Goal: Task Accomplishment & Management: Manage account settings

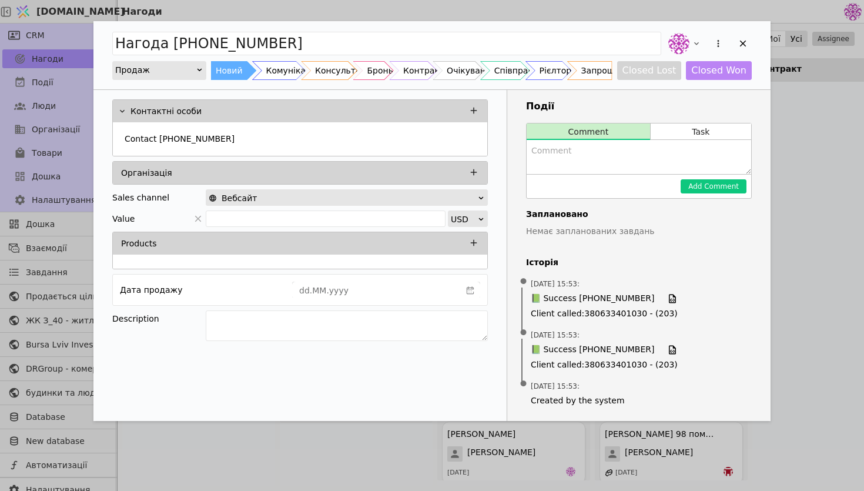
scroll to position [1643, 0]
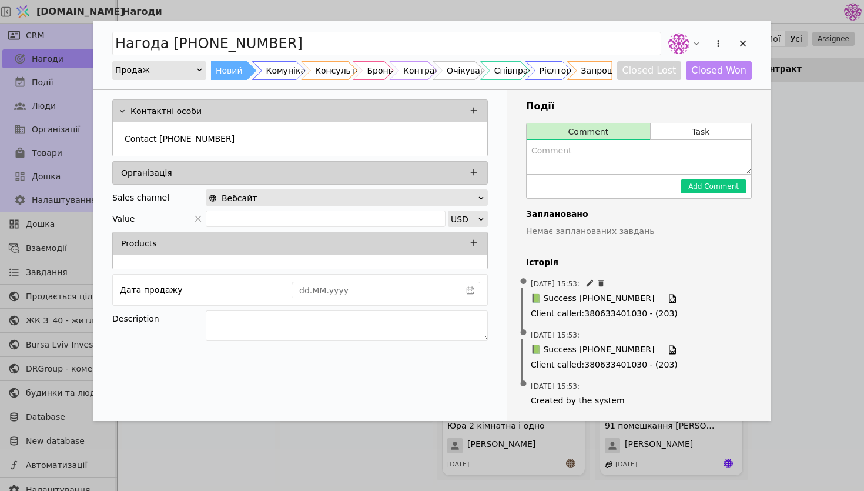
click at [556, 302] on span "📗 Success [PHONE_NUMBER]" at bounding box center [592, 298] width 123 height 13
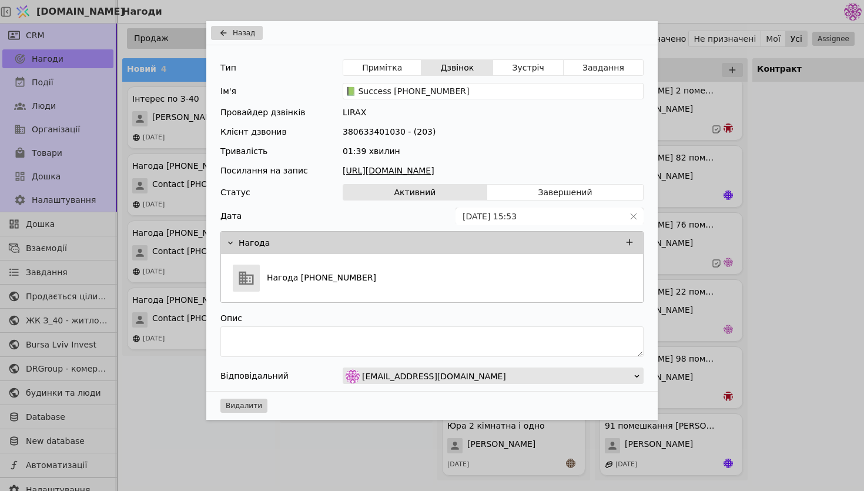
click at [521, 172] on link "[URL][DOMAIN_NAME]" at bounding box center [493, 171] width 301 height 12
click at [239, 38] on button "Назад" at bounding box center [237, 33] width 52 height 14
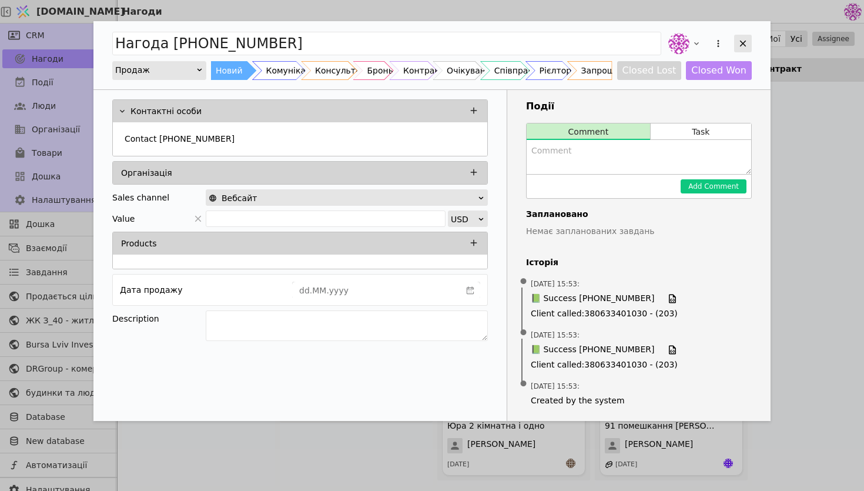
click at [747, 39] on icon "Add Opportunity" at bounding box center [742, 43] width 11 height 11
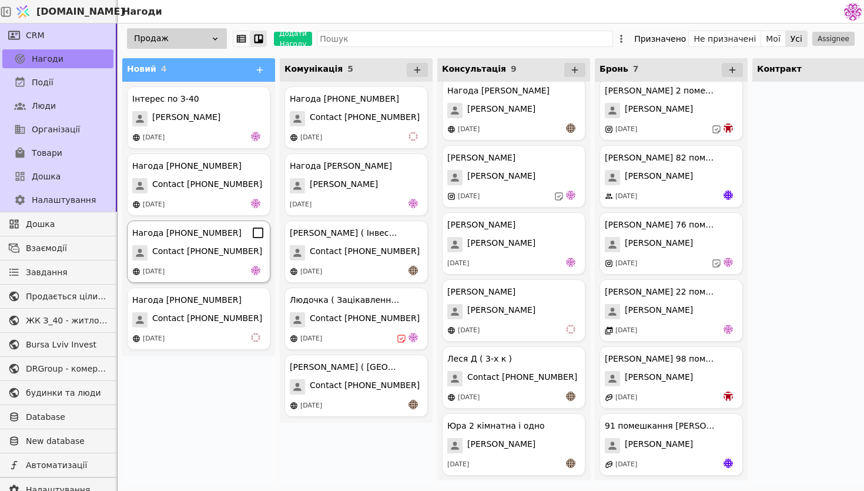
click at [236, 263] on div "Нагода [PHONE_NUMBER] Contact [PHONE_NUMBER] [DATE]" at bounding box center [198, 251] width 143 height 62
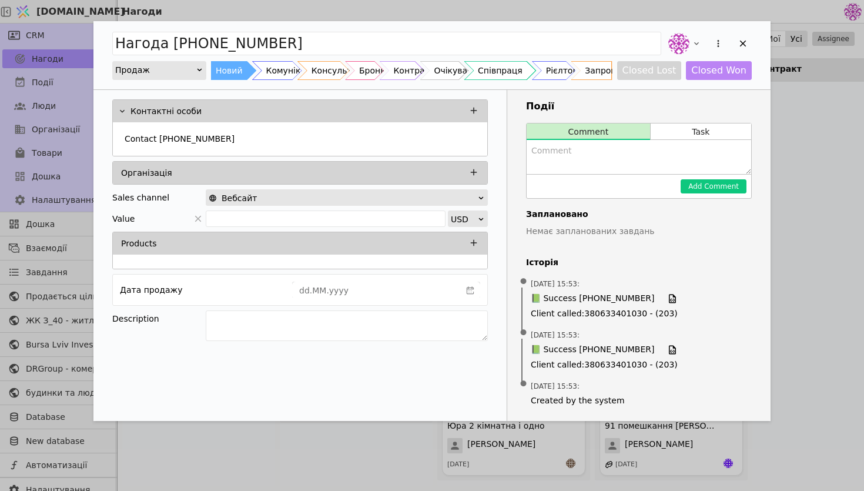
click at [504, 72] on div "Співпраця" at bounding box center [500, 70] width 45 height 19
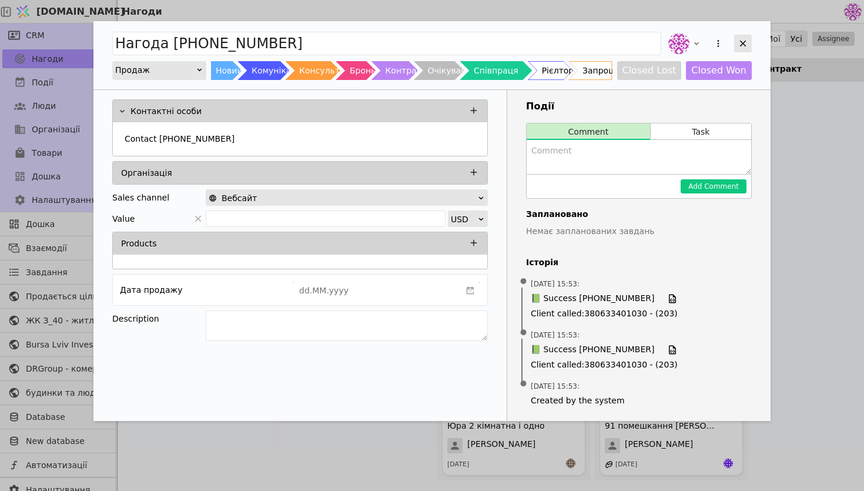
click at [744, 39] on icon "Add Opportunity" at bounding box center [742, 43] width 11 height 11
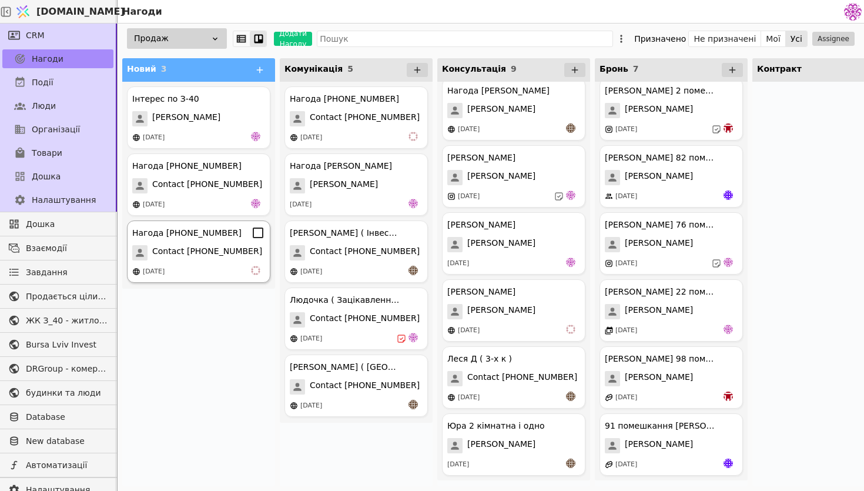
click at [219, 239] on div "Нагода [PHONE_NUMBER]" at bounding box center [186, 233] width 109 height 12
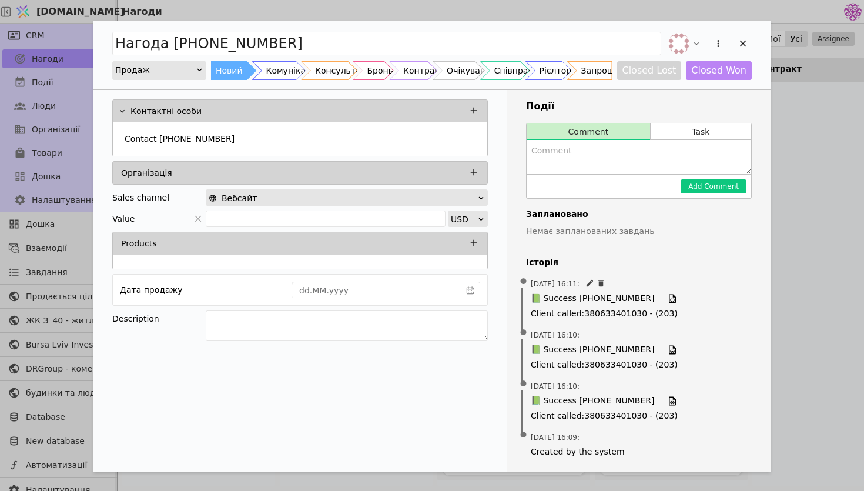
click at [568, 294] on span "📗 Success [PHONE_NUMBER]" at bounding box center [592, 298] width 123 height 13
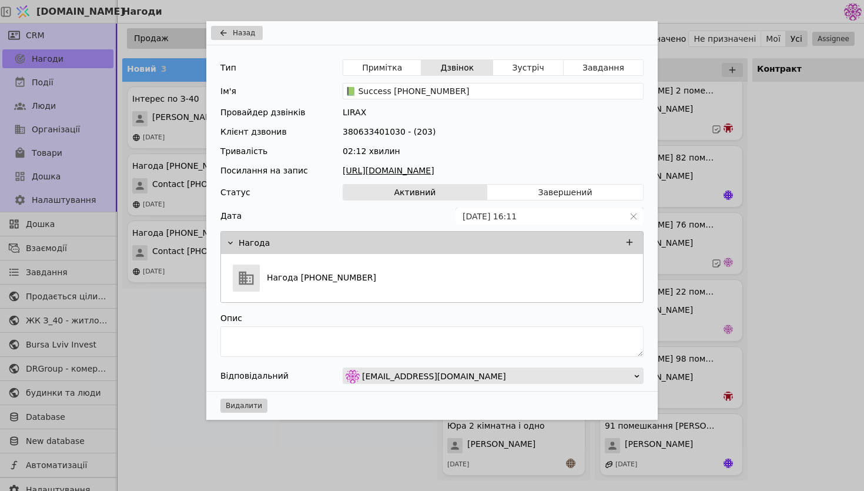
click at [464, 170] on link "[URL][DOMAIN_NAME]" at bounding box center [493, 171] width 301 height 12
click at [230, 28] on icon "Add Opportunity" at bounding box center [223, 32] width 14 height 9
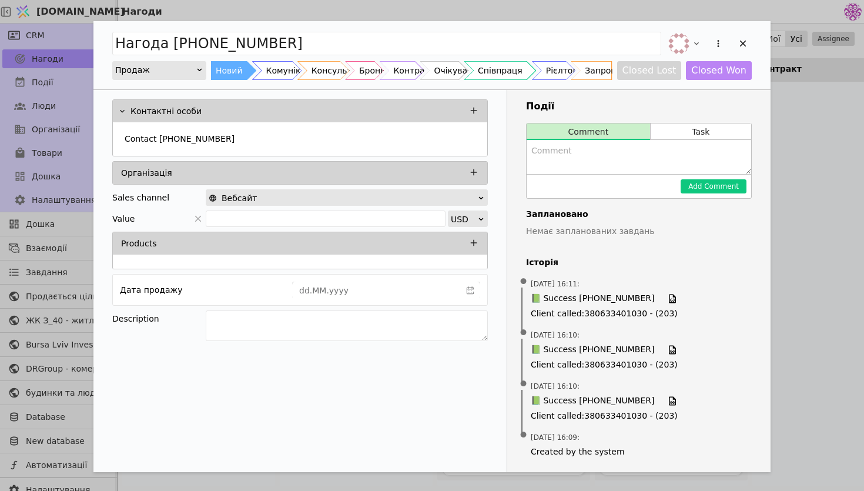
click at [499, 74] on div "Співпраця" at bounding box center [500, 70] width 45 height 19
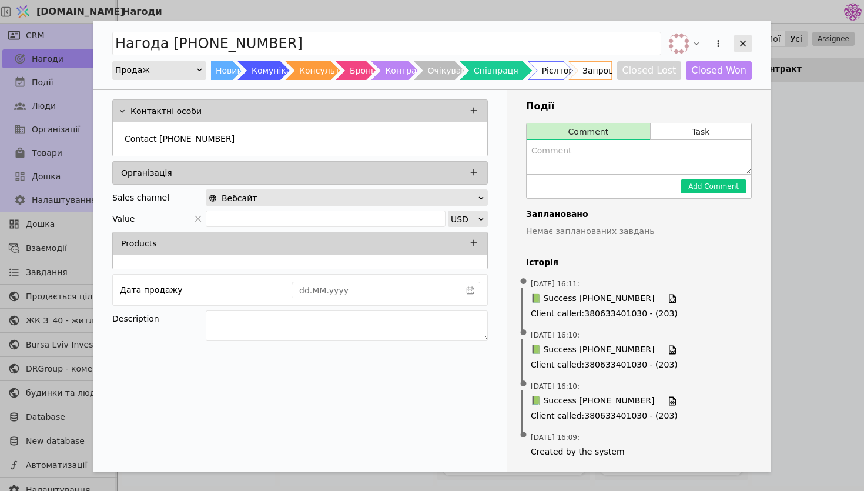
click at [743, 42] on icon "Add Opportunity" at bounding box center [743, 44] width 6 height 6
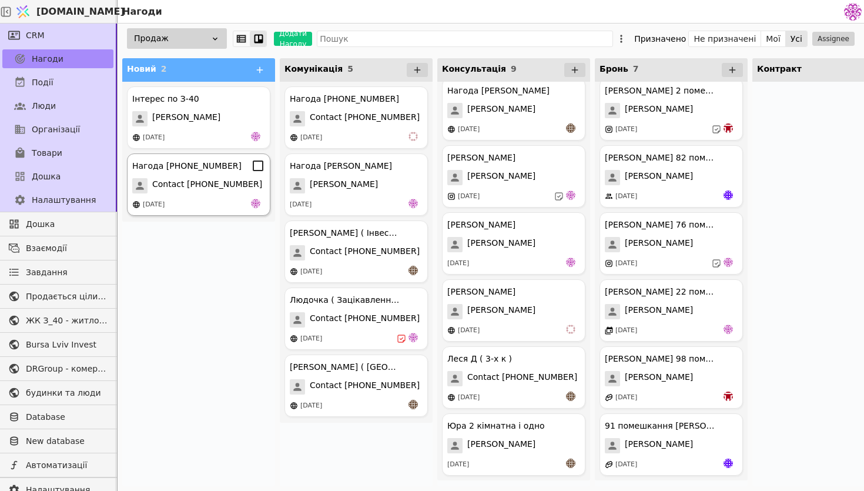
click at [214, 187] on span "Contact [PHONE_NUMBER]" at bounding box center [207, 185] width 110 height 15
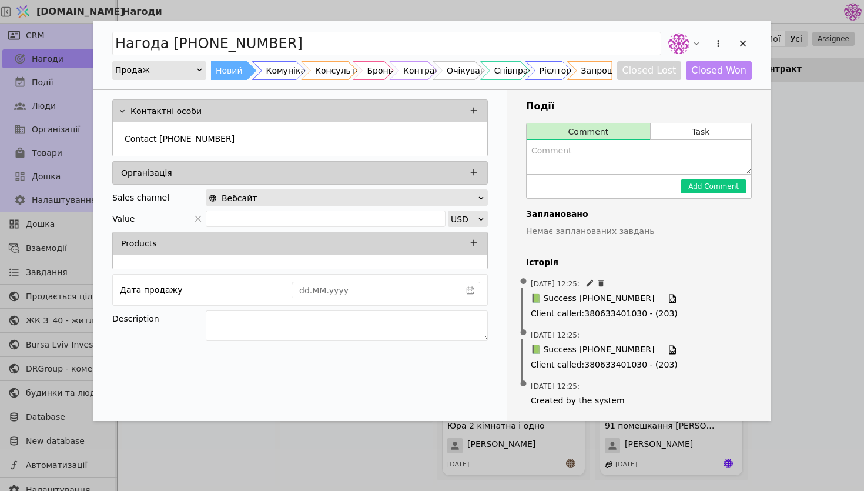
click at [593, 303] on span "📗 Success [PHONE_NUMBER]" at bounding box center [592, 298] width 123 height 13
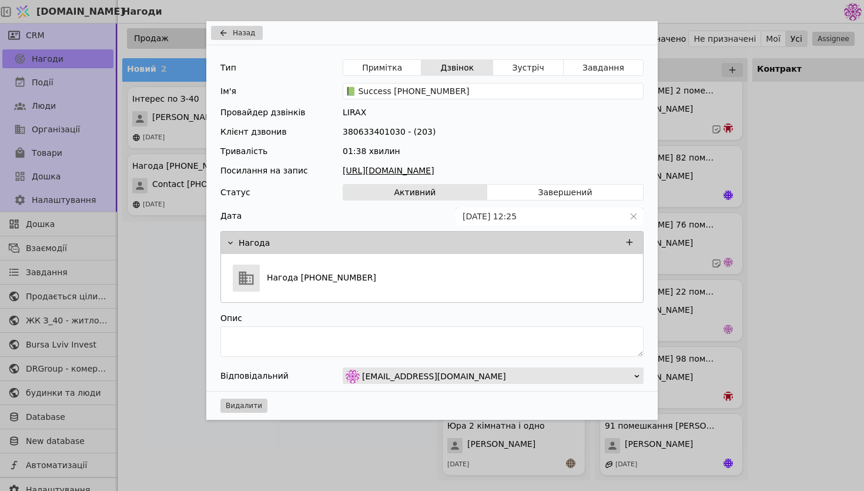
click at [482, 172] on link "[URL][DOMAIN_NAME]" at bounding box center [493, 171] width 301 height 12
click at [231, 35] on button "Назад" at bounding box center [237, 33] width 52 height 14
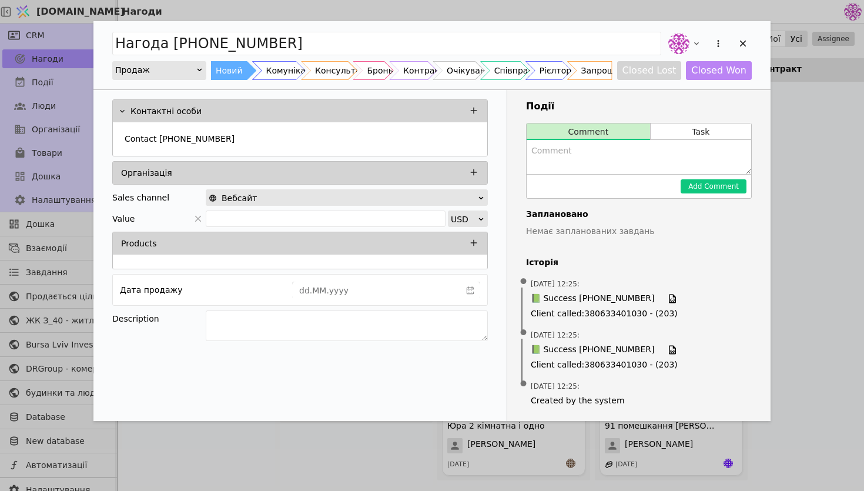
click at [730, 43] on div "Add Opportunity" at bounding box center [709, 44] width 86 height 26
click at [724, 43] on button "Add Opportunity" at bounding box center [718, 43] width 16 height 16
click at [687, 80] on div "Видалити" at bounding box center [656, 81] width 135 height 16
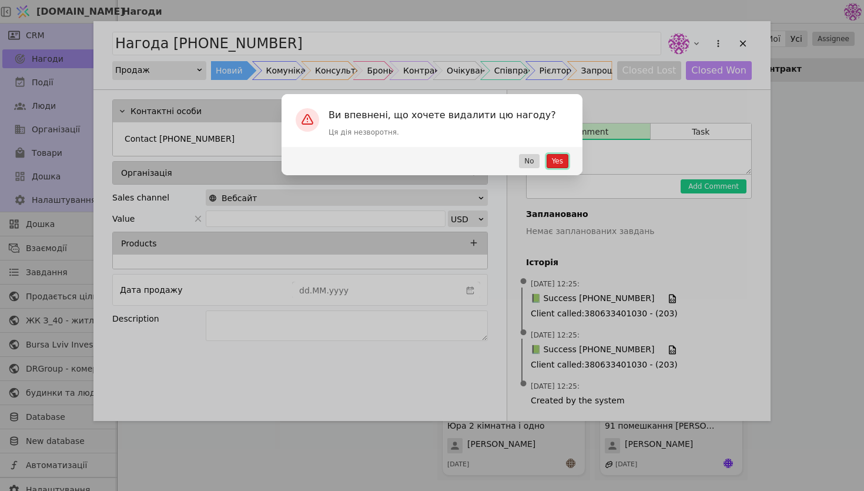
click at [559, 162] on button "Yes" at bounding box center [557, 161] width 22 height 14
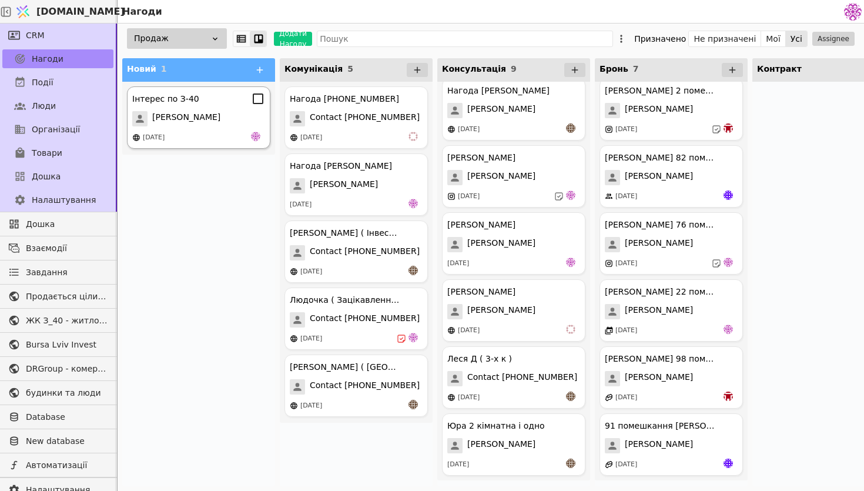
click at [218, 121] on div "[PERSON_NAME]" at bounding box center [198, 118] width 133 height 15
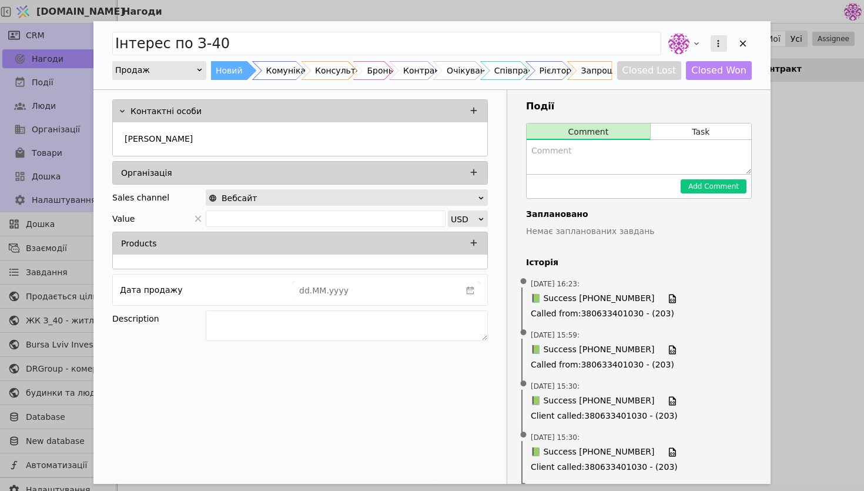
click at [719, 41] on icon "Add Opportunity" at bounding box center [718, 43] width 11 height 11
click at [687, 78] on div "Видалити" at bounding box center [656, 81] width 135 height 16
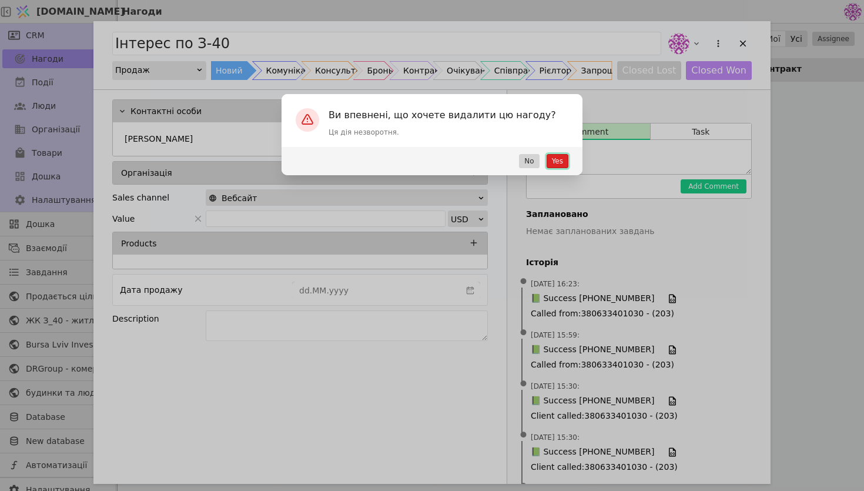
click at [551, 155] on button "Yes" at bounding box center [557, 161] width 22 height 14
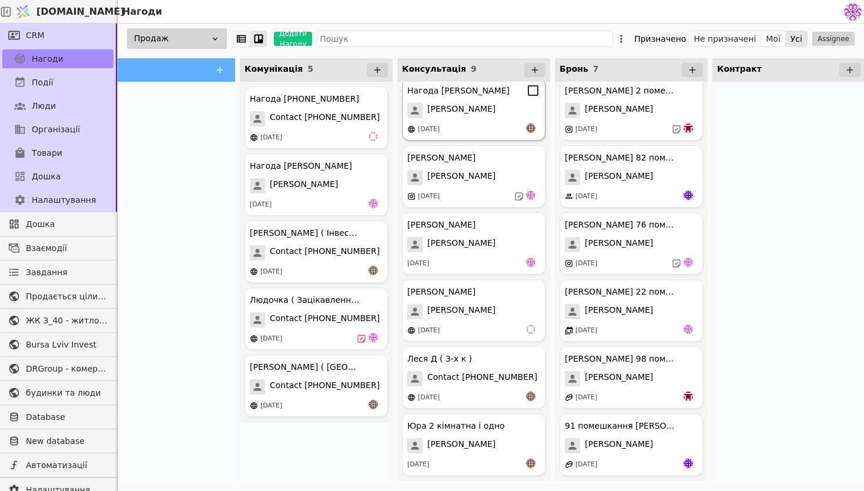
scroll to position [0, 52]
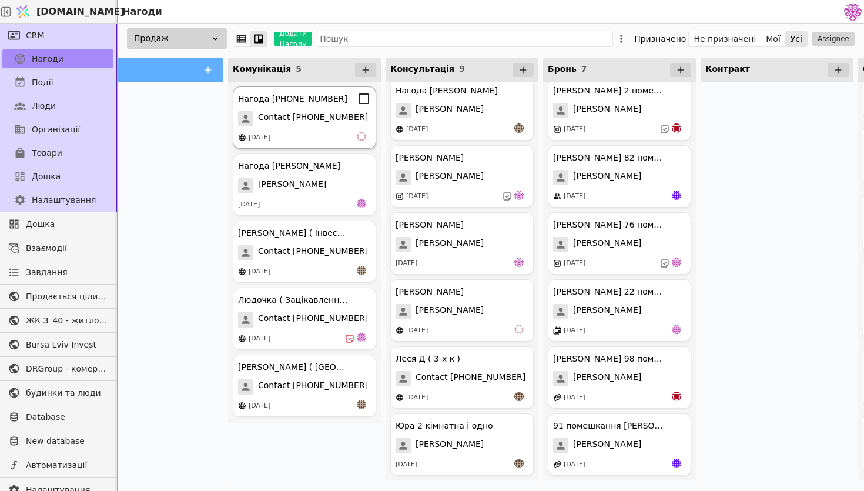
click at [330, 127] on div "Нагода [PHONE_NUMBER] Contact [PHONE_NUMBER] [DATE]" at bounding box center [304, 117] width 143 height 62
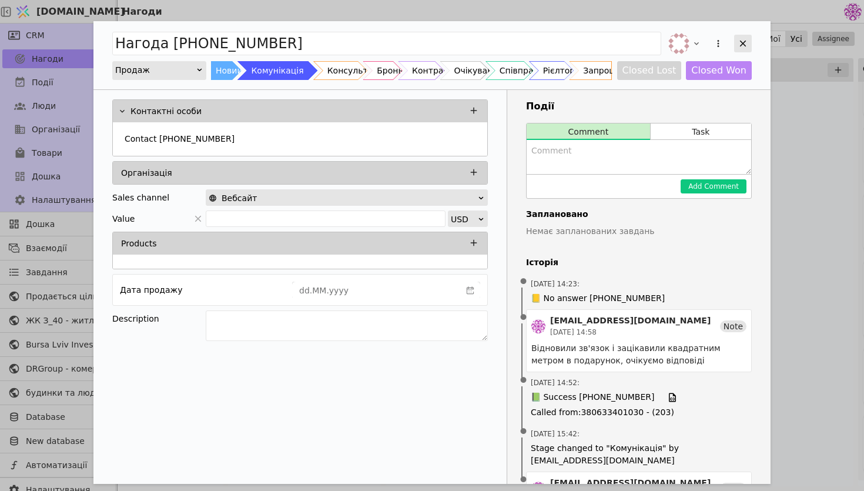
click at [746, 42] on icon "Add Opportunity" at bounding box center [742, 43] width 11 height 11
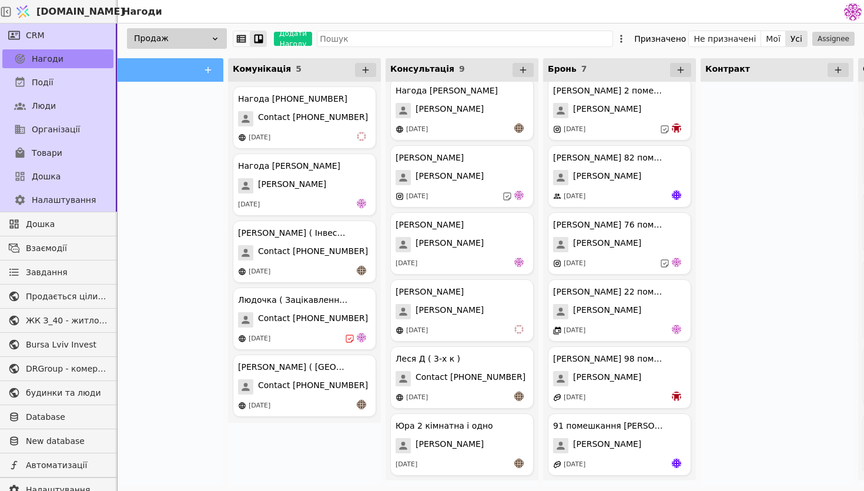
scroll to position [209, 0]
click at [316, 323] on span "Contact [PHONE_NUMBER]" at bounding box center [313, 319] width 110 height 15
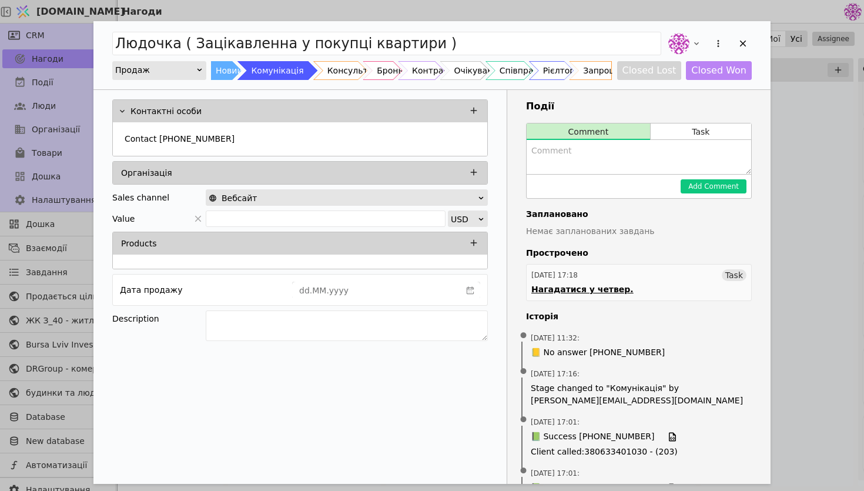
click at [612, 278] on div "[DATE] 17:18 Task" at bounding box center [638, 275] width 215 height 12
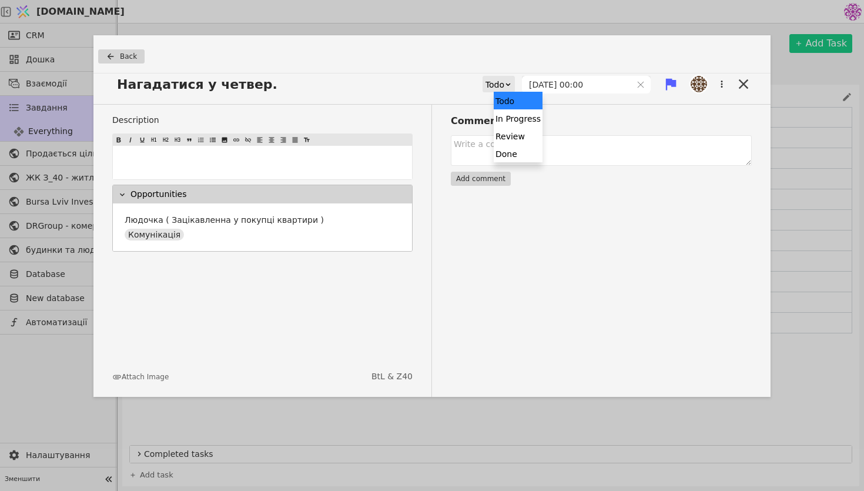
click at [504, 78] on div "Todo" at bounding box center [494, 84] width 19 height 16
click at [521, 155] on div "Done" at bounding box center [518, 154] width 49 height 18
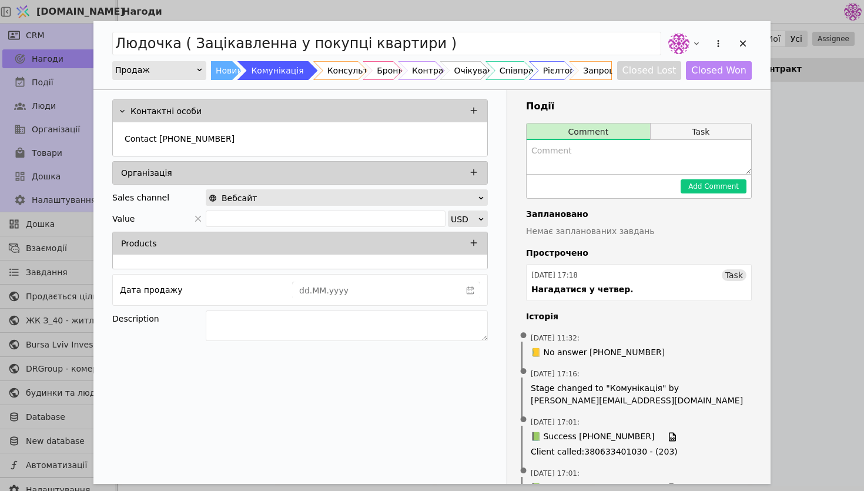
click at [705, 133] on button "Task" at bounding box center [700, 131] width 100 height 16
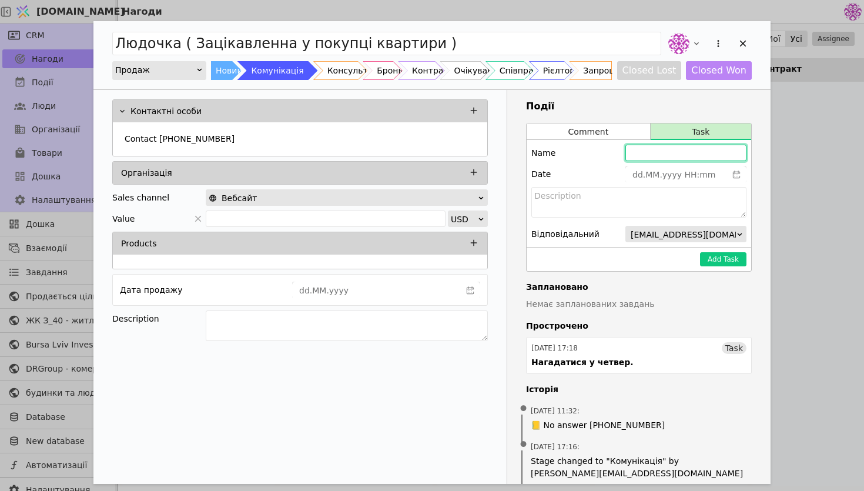
click at [654, 155] on input "Add Opportunity" at bounding box center [685, 153] width 121 height 16
type input "[PERSON_NAME] нагадатися в понеділок"
click at [722, 256] on button "Add Task" at bounding box center [723, 259] width 46 height 14
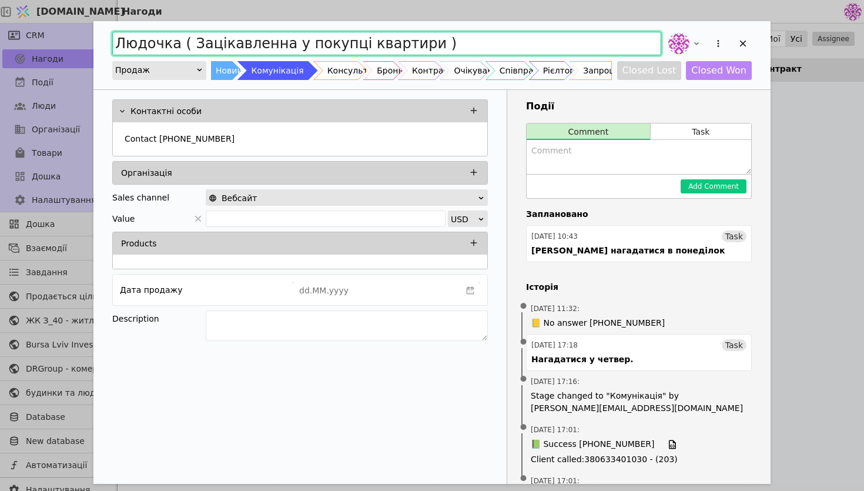
click at [169, 43] on input "Людочка ( Зацікавленна у покупці квартири )" at bounding box center [386, 44] width 549 height 24
type input "[PERSON_NAME] ( Зацікавленна у покупці квартири )"
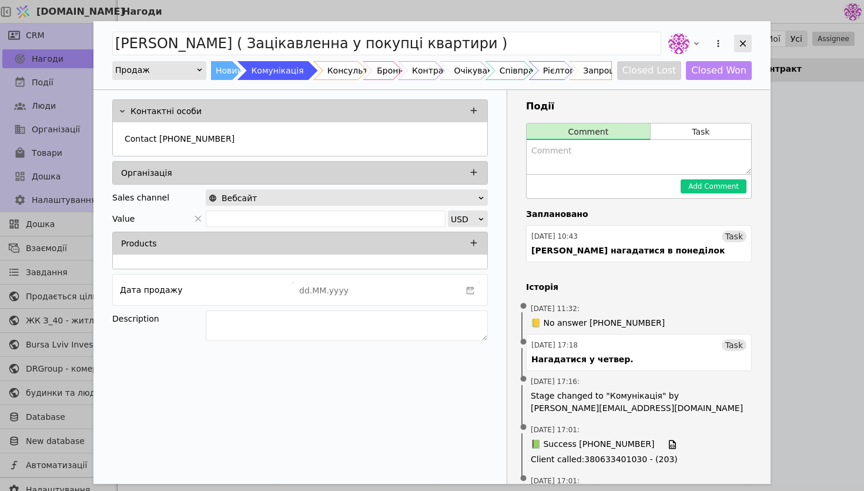
click at [745, 39] on icon "Add Opportunity" at bounding box center [742, 43] width 11 height 11
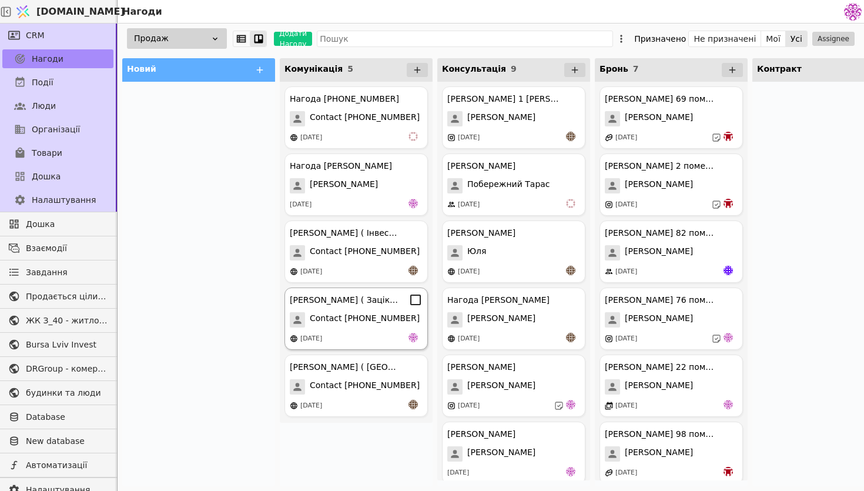
click at [352, 306] on div "[PERSON_NAME] ( Зацікавленна у покупці квартири )" at bounding box center [356, 300] width 133 height 14
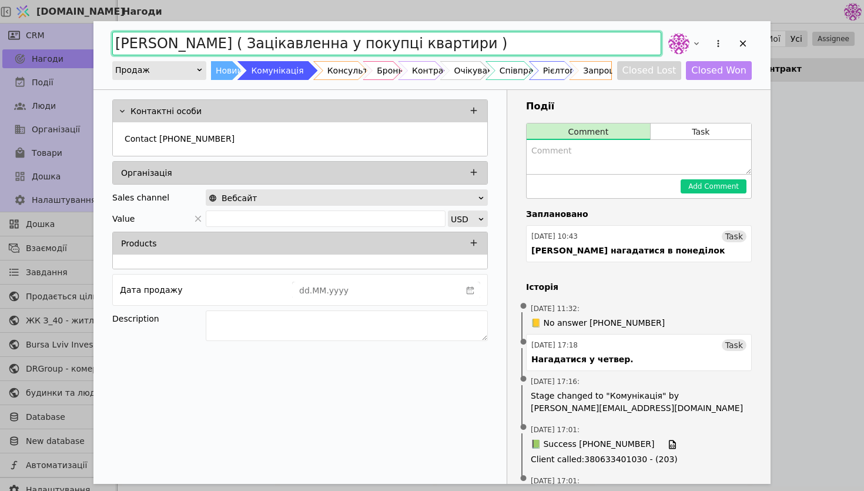
click at [150, 43] on input "[PERSON_NAME] ( Зацікавленна у покупці квартири )" at bounding box center [386, 44] width 549 height 24
type input "[PERSON_NAME] ( [PERSON_NAME] у покупці квартири )"
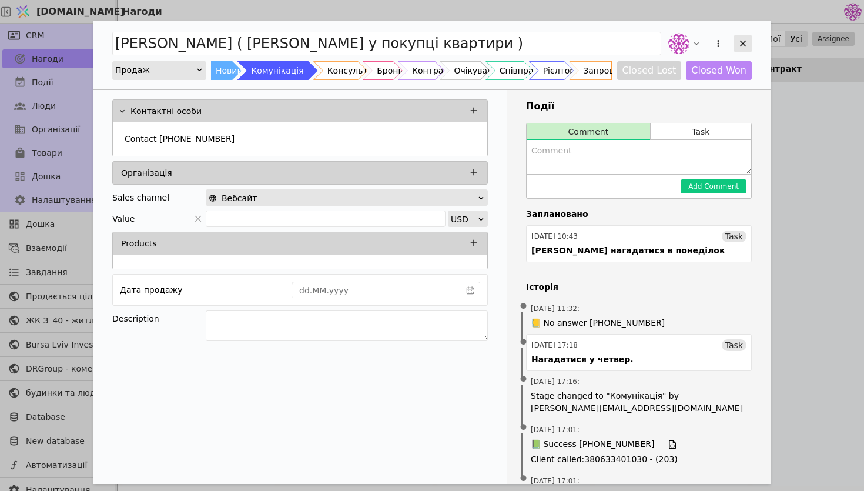
click at [737, 46] on icon "Add Opportunity" at bounding box center [742, 43] width 11 height 11
